Goal: Task Accomplishment & Management: Manage account settings

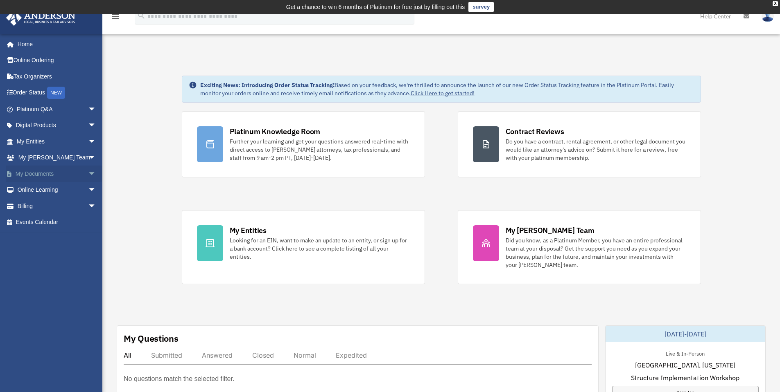
click at [46, 169] on link "My Documents arrow_drop_down" at bounding box center [57, 174] width 103 height 16
click at [88, 173] on span "arrow_drop_down" at bounding box center [96, 174] width 16 height 17
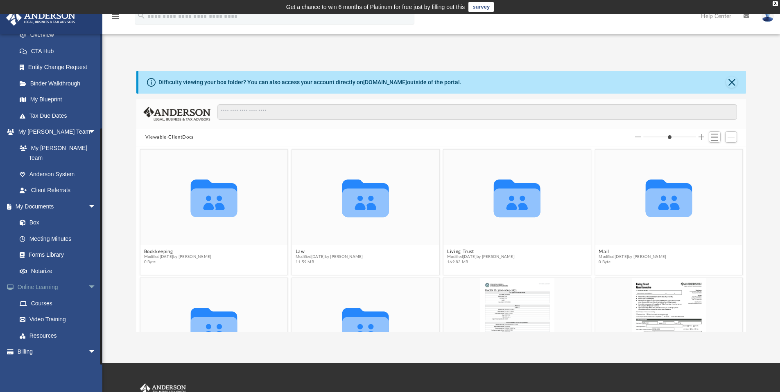
scroll to position [126, 0]
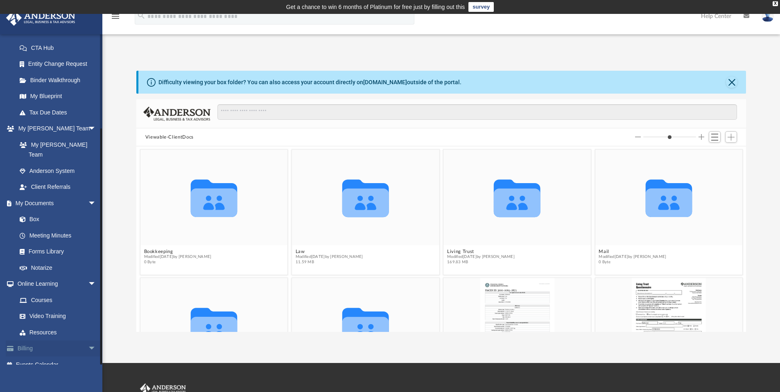
click at [67, 341] on link "Billing arrow_drop_down" at bounding box center [57, 349] width 103 height 16
click at [88, 341] on span "arrow_drop_down" at bounding box center [96, 349] width 16 height 17
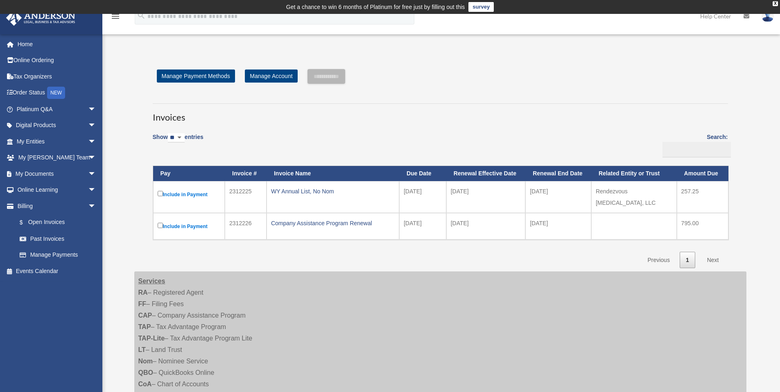
scroll to position [41, 0]
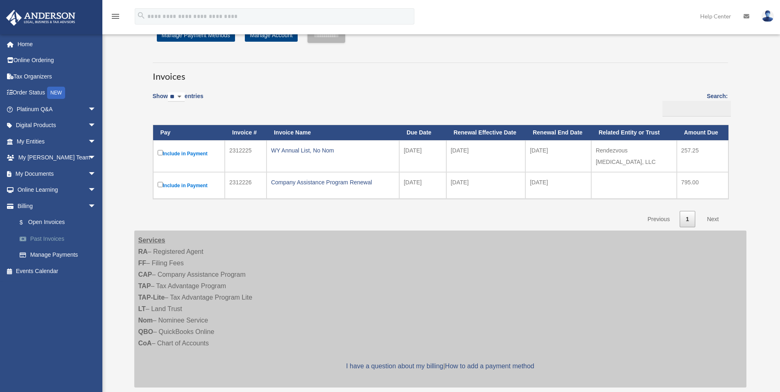
click at [52, 238] on link "Past Invoices" at bounding box center [59, 239] width 97 height 16
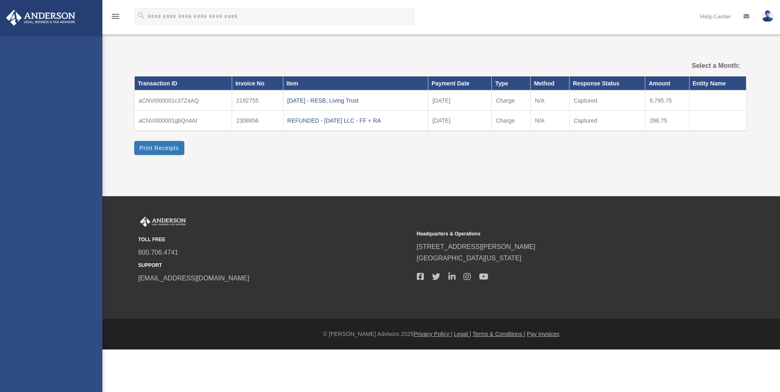
select select
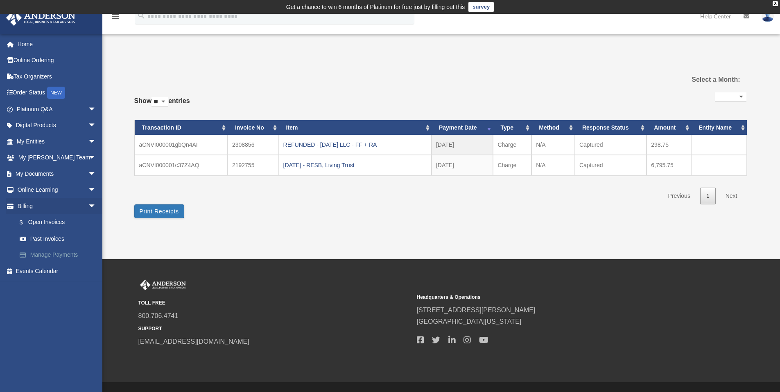
click at [50, 255] on link "Manage Payments" at bounding box center [59, 255] width 97 height 16
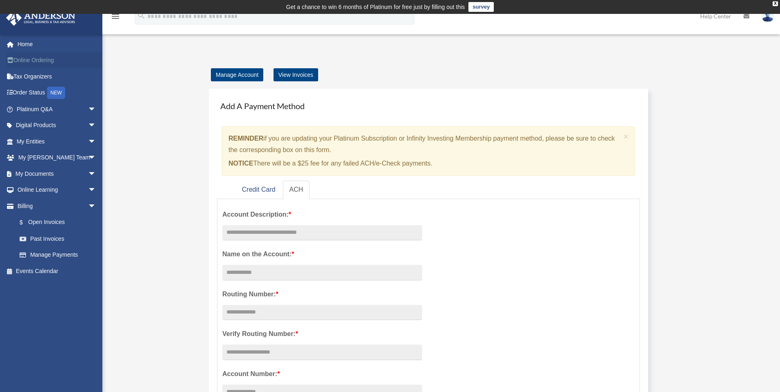
click at [22, 61] on link "Online Ordering" at bounding box center [57, 60] width 103 height 16
